Goal: Task Accomplishment & Management: Complete application form

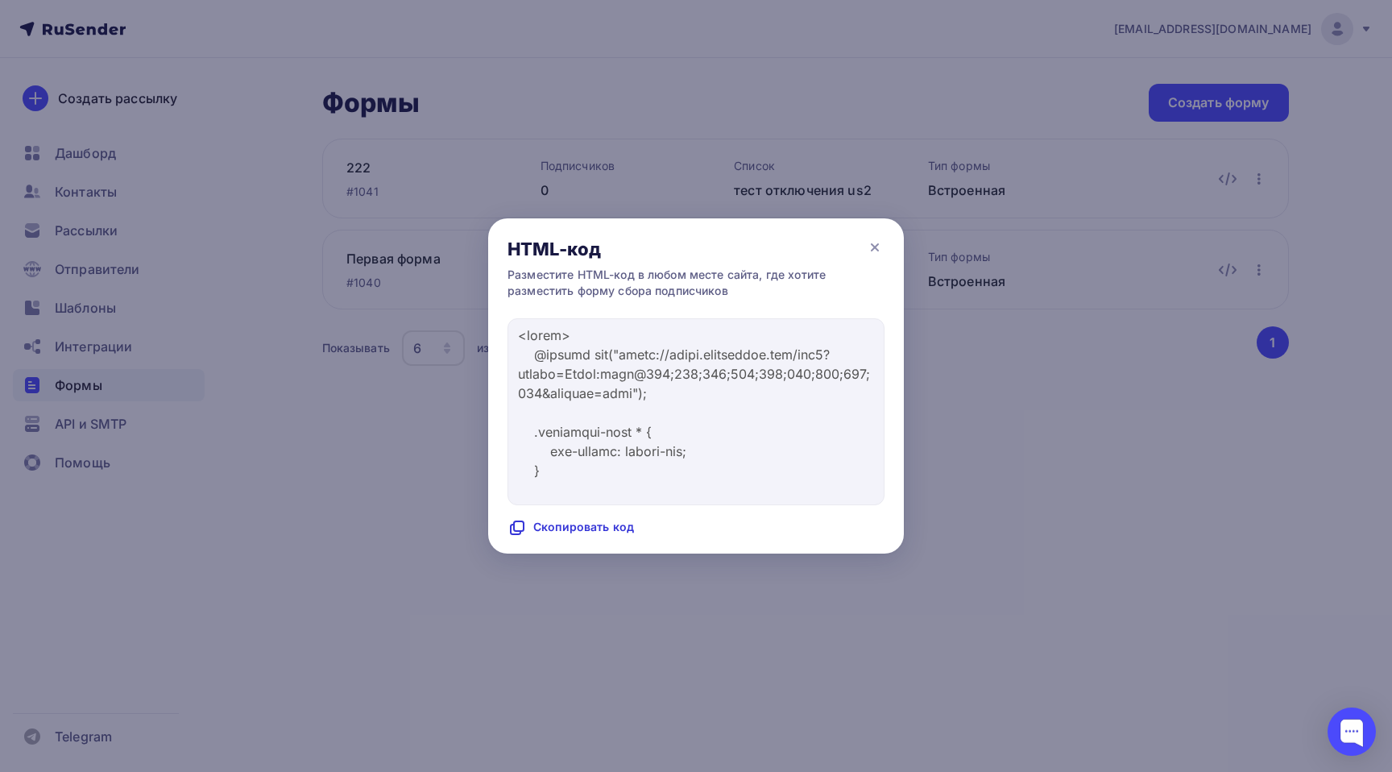
click at [1229, 274] on div at bounding box center [696, 386] width 1392 height 772
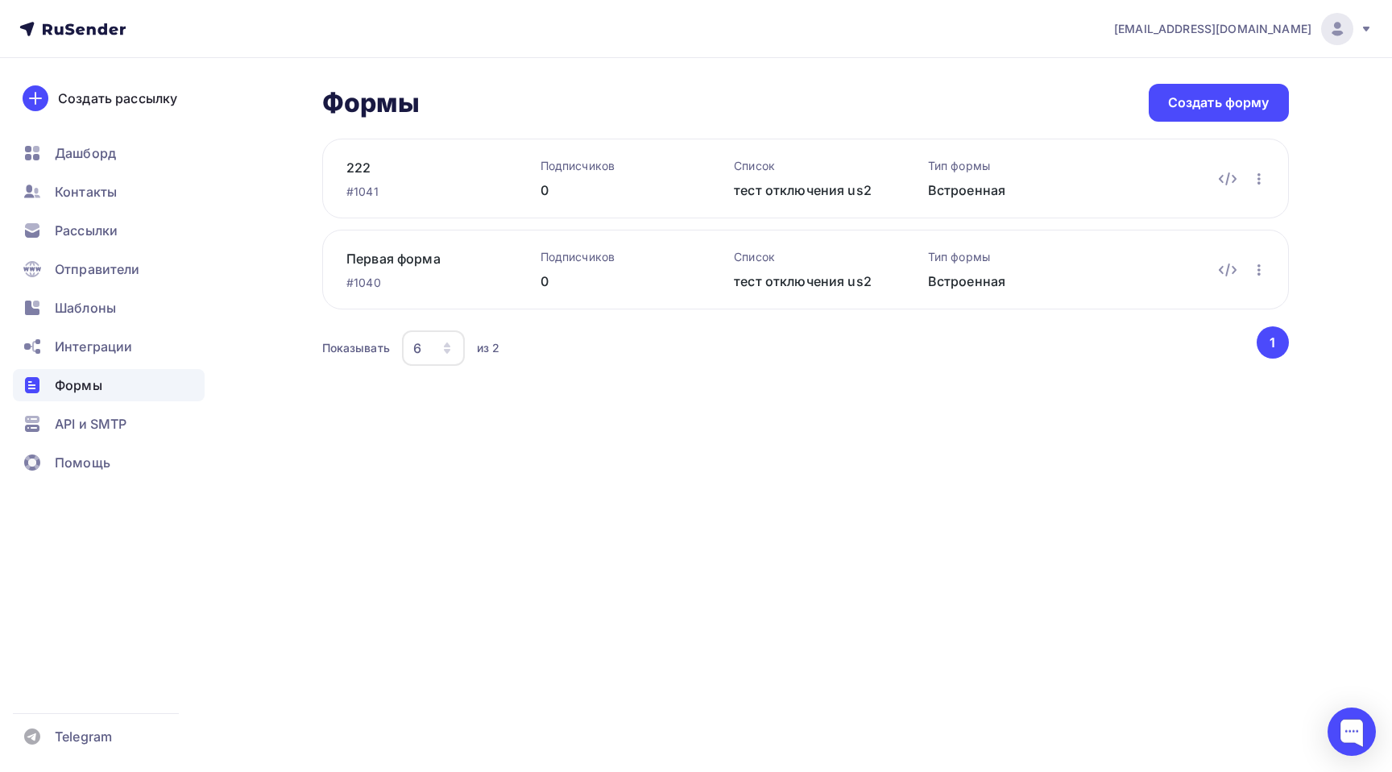
click at [1230, 269] on icon at bounding box center [1227, 269] width 19 height 19
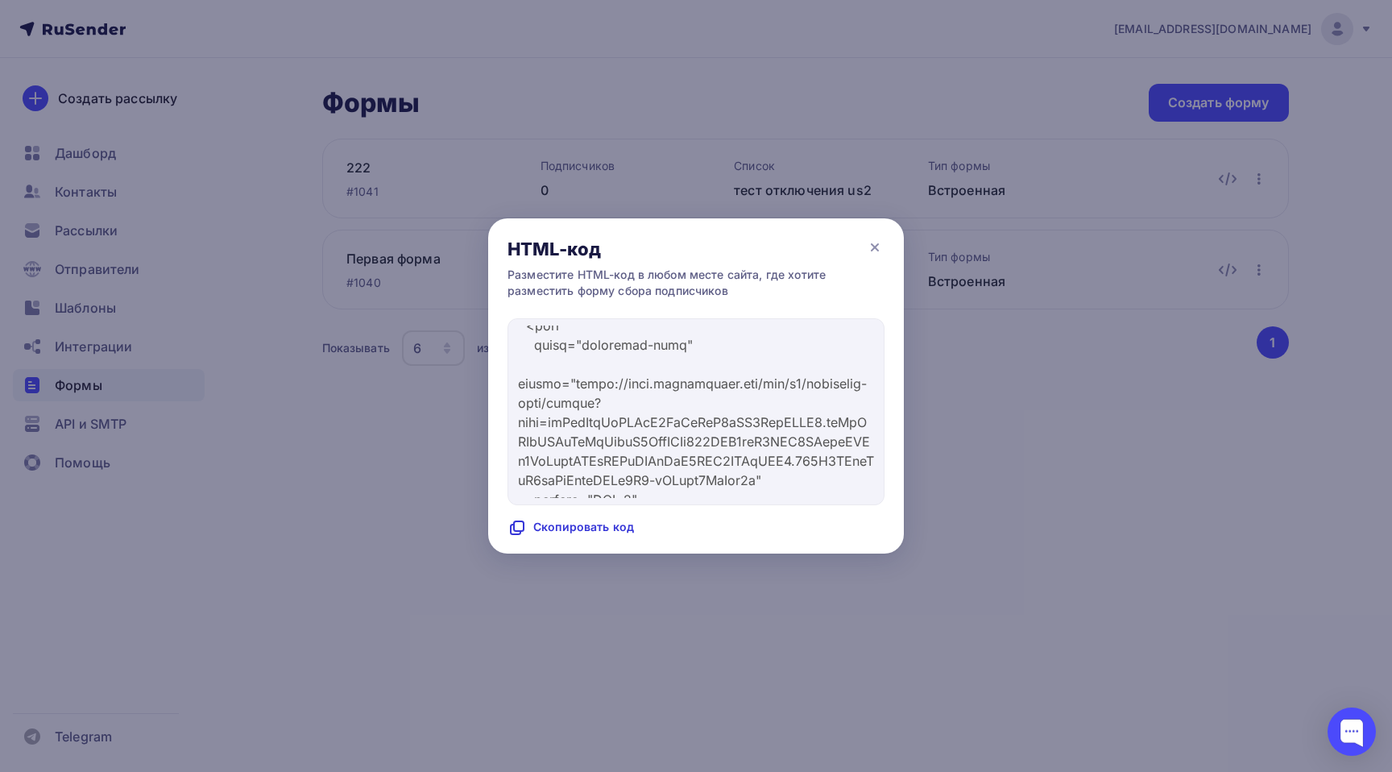
scroll to position [8996, 0]
click at [881, 247] on icon at bounding box center [874, 247] width 19 height 19
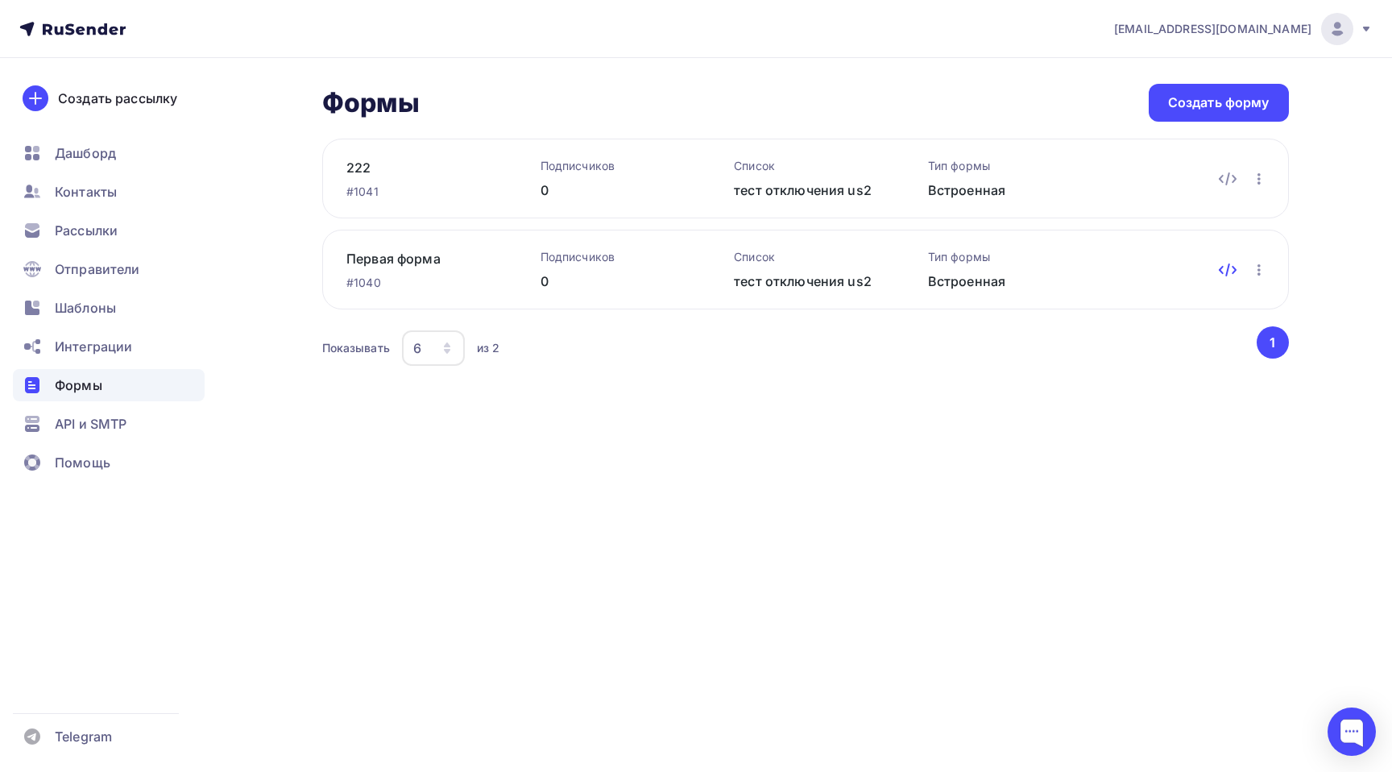
click at [1230, 268] on icon at bounding box center [1227, 269] width 19 height 19
click at [762, 222] on div "222 #1041 Подписчиков 0 Список тест отключения us2 Тип формы Встроенная Редакти…" at bounding box center [805, 254] width 967 height 231
drag, startPoint x: 762, startPoint y: 222, endPoint x: 794, endPoint y: 112, distance: 114.0
click at [794, 112] on div "Формы Формы Создать форму 222 #1041 Подписчиков 0 Список тест отключения us2 Ти…" at bounding box center [805, 227] width 967 height 286
click at [848, 103] on div "Формы Формы Создать форму" at bounding box center [805, 103] width 967 height 38
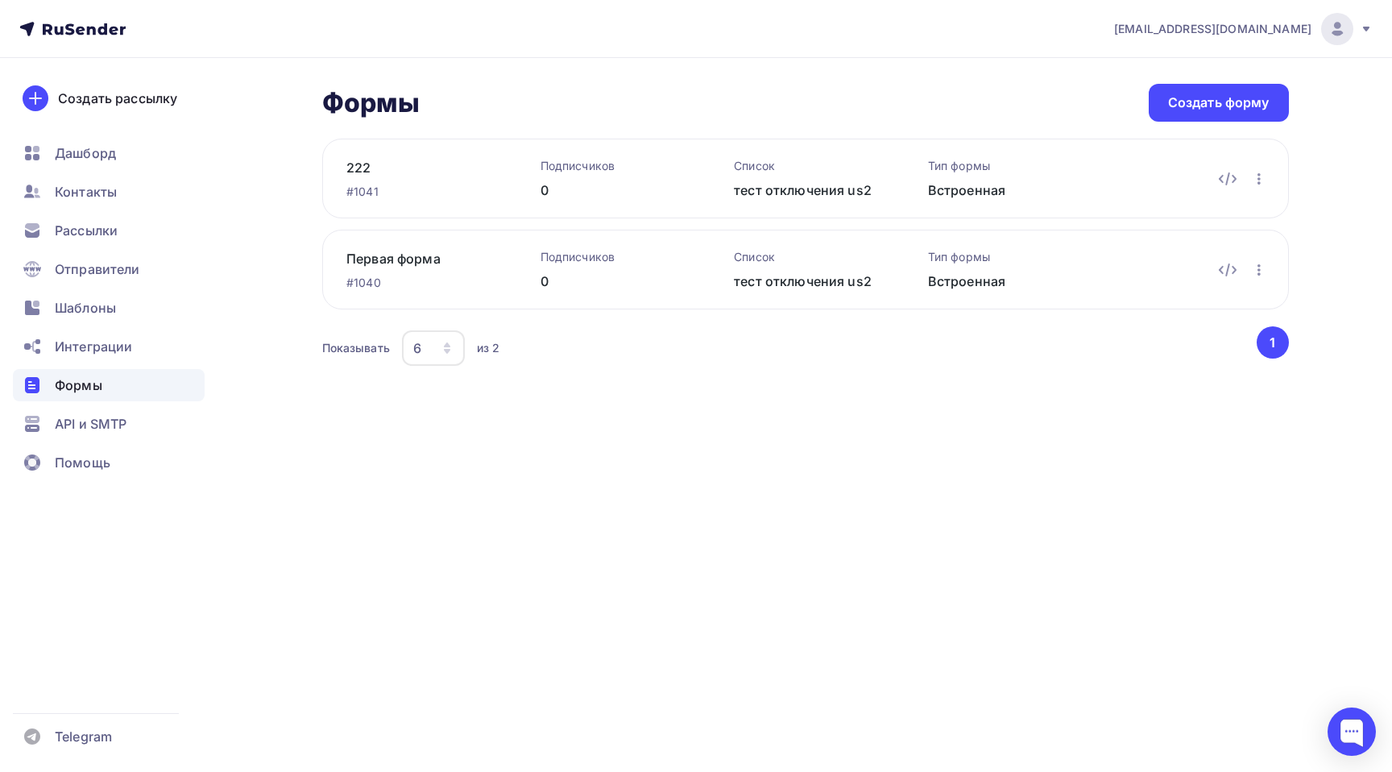
click at [1086, 72] on div "Формы Формы Создать форму 222 #1041 Подписчиков 0 Список тест отключения us2 Ти…" at bounding box center [696, 246] width 1321 height 376
click at [770, 489] on div "[EMAIL_ADDRESS][DOMAIN_NAME] Аккаунт Тарифы Выйти Создать рассылку [GEOGRAPHIC_…" at bounding box center [696, 386] width 1392 height 772
click at [976, 378] on div "Формы Формы Создать форму 222 #1041 Подписчиков 0 Список тест отключения us2 Ти…" at bounding box center [696, 246] width 1321 height 376
click at [1229, 177] on icon at bounding box center [1227, 178] width 19 height 19
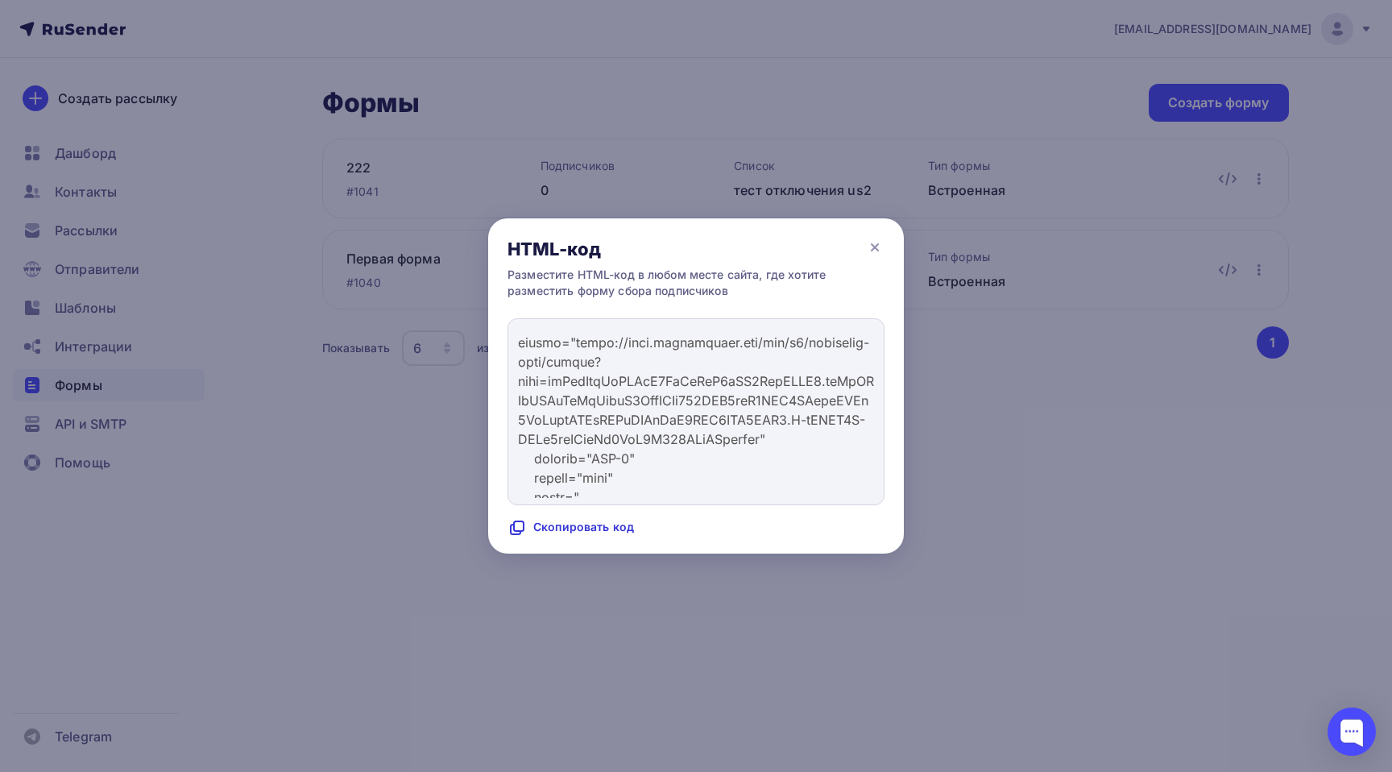
scroll to position [9041, 0]
click at [873, 247] on icon at bounding box center [874, 247] width 19 height 19
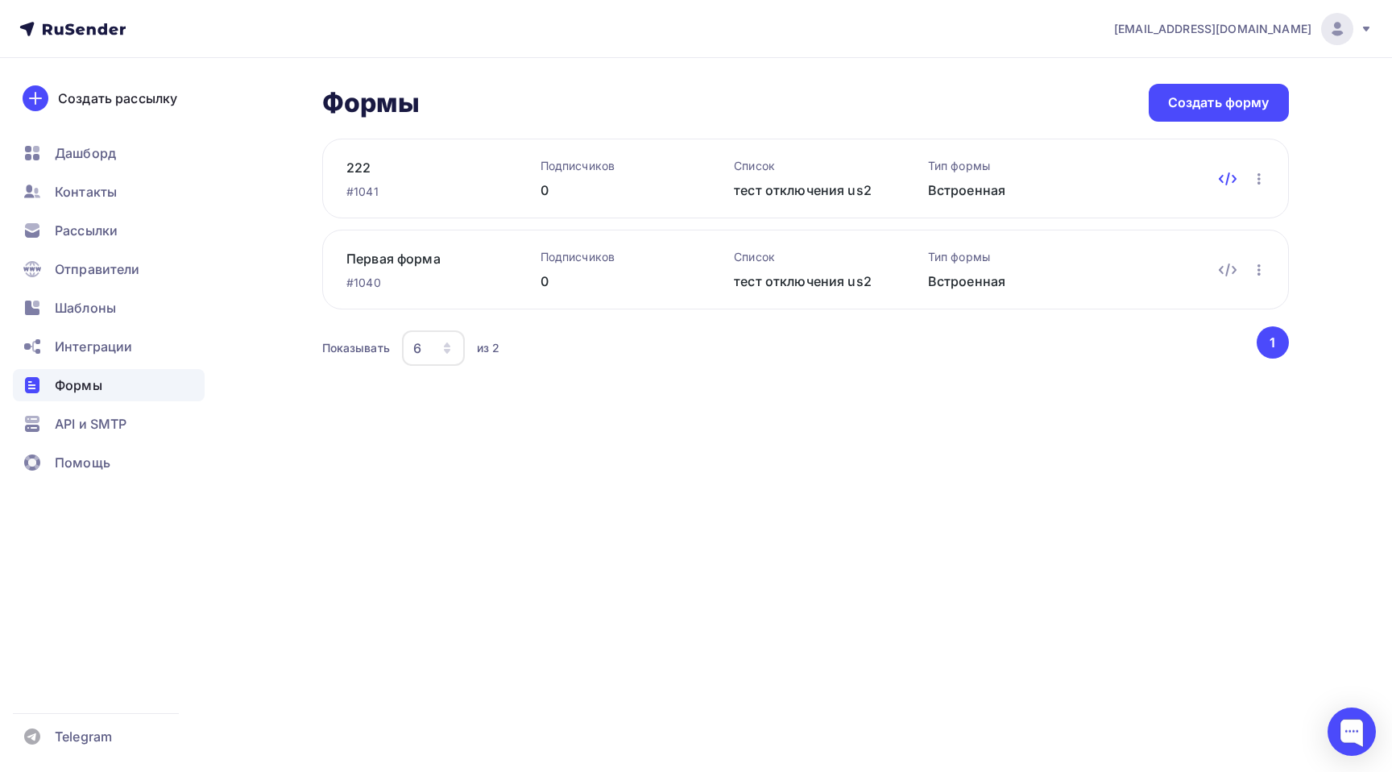
click at [1228, 178] on icon at bounding box center [1227, 178] width 2 height 11
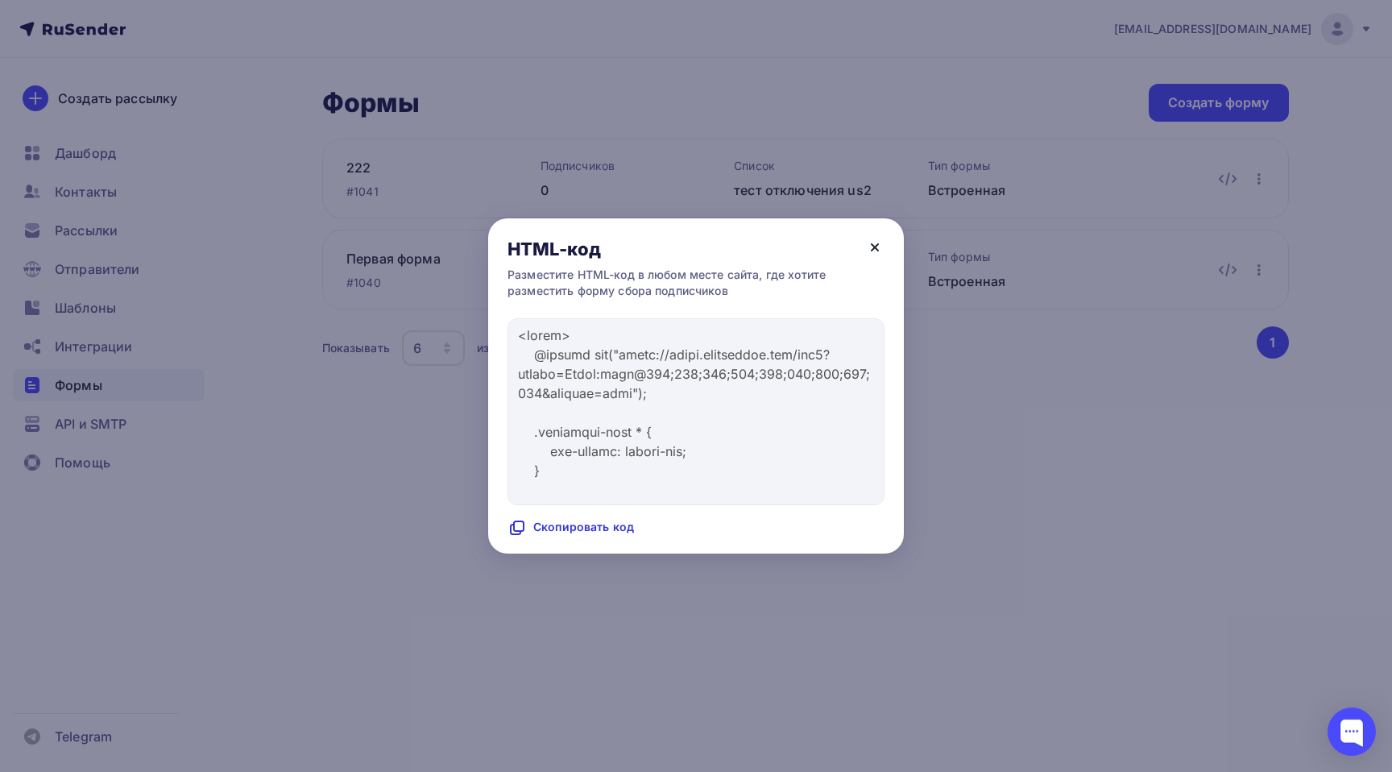
click at [873, 245] on icon at bounding box center [875, 247] width 6 height 6
